Goal: Check status

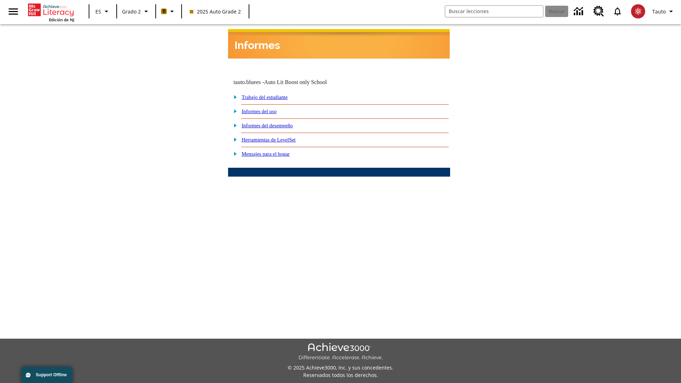
click at [277, 123] on link "Informes del desempeño" at bounding box center [267, 126] width 51 height 6
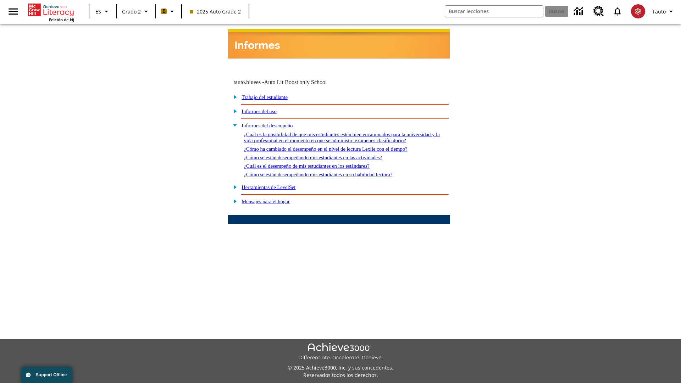
click at [324, 155] on link "¿Cómo se están desempeñando mis estudiantes en las actividades?" at bounding box center [313, 158] width 138 height 6
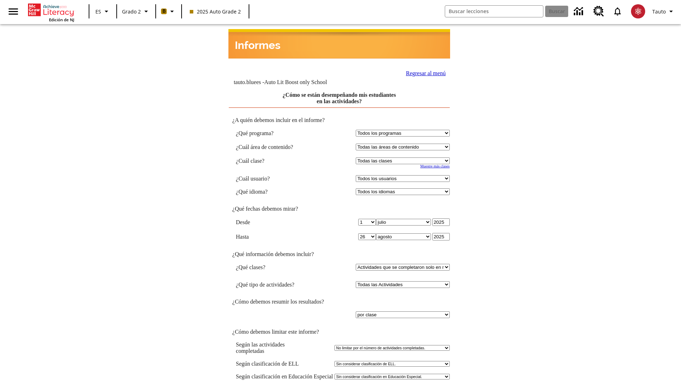
select select "21437111"
select select "4"
